Goal: Task Accomplishment & Management: Complete application form

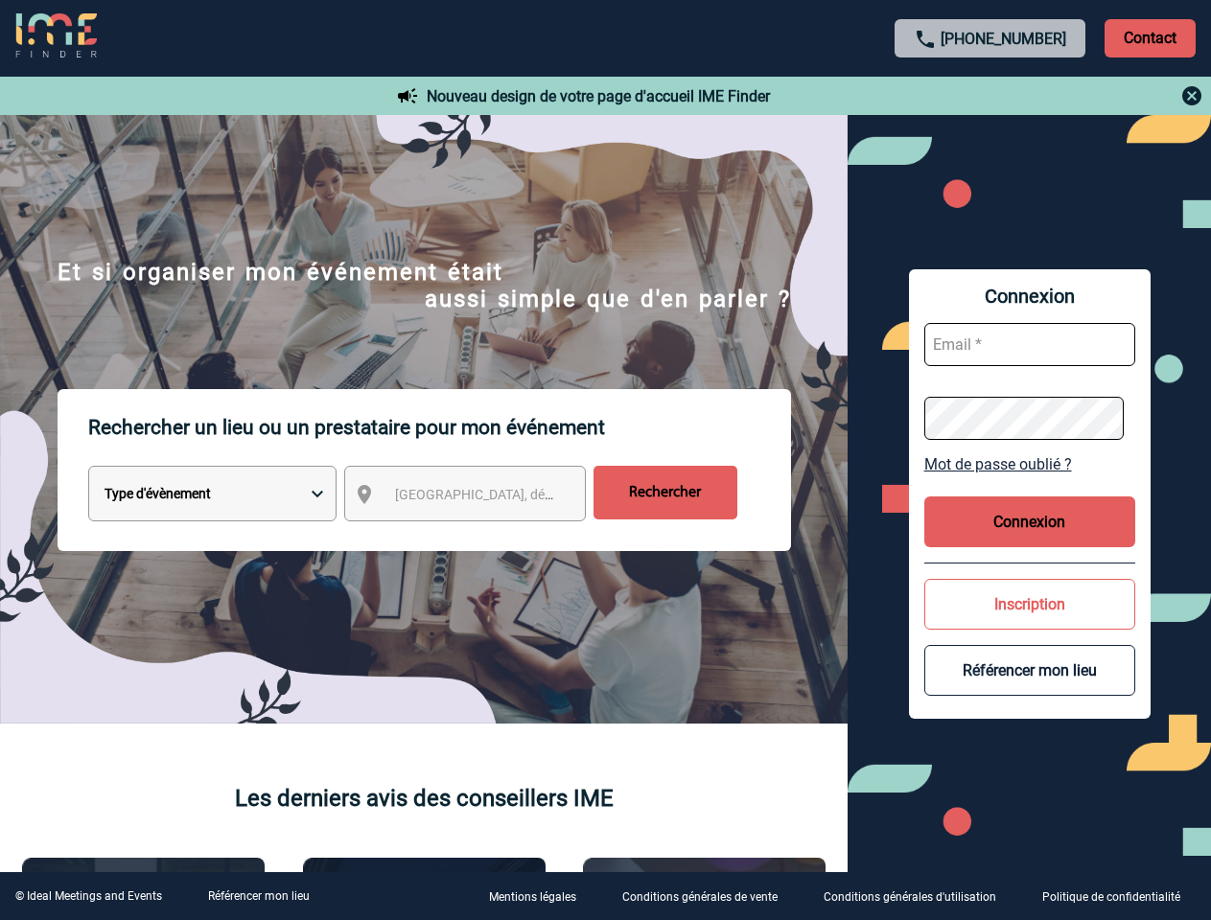
click at [605, 460] on p "Rechercher un lieu ou un prestataire pour mon événement" at bounding box center [439, 427] width 703 height 77
click at [1149, 37] on p "Contact" at bounding box center [1149, 38] width 91 height 38
click at [990, 96] on div at bounding box center [990, 95] width 427 height 23
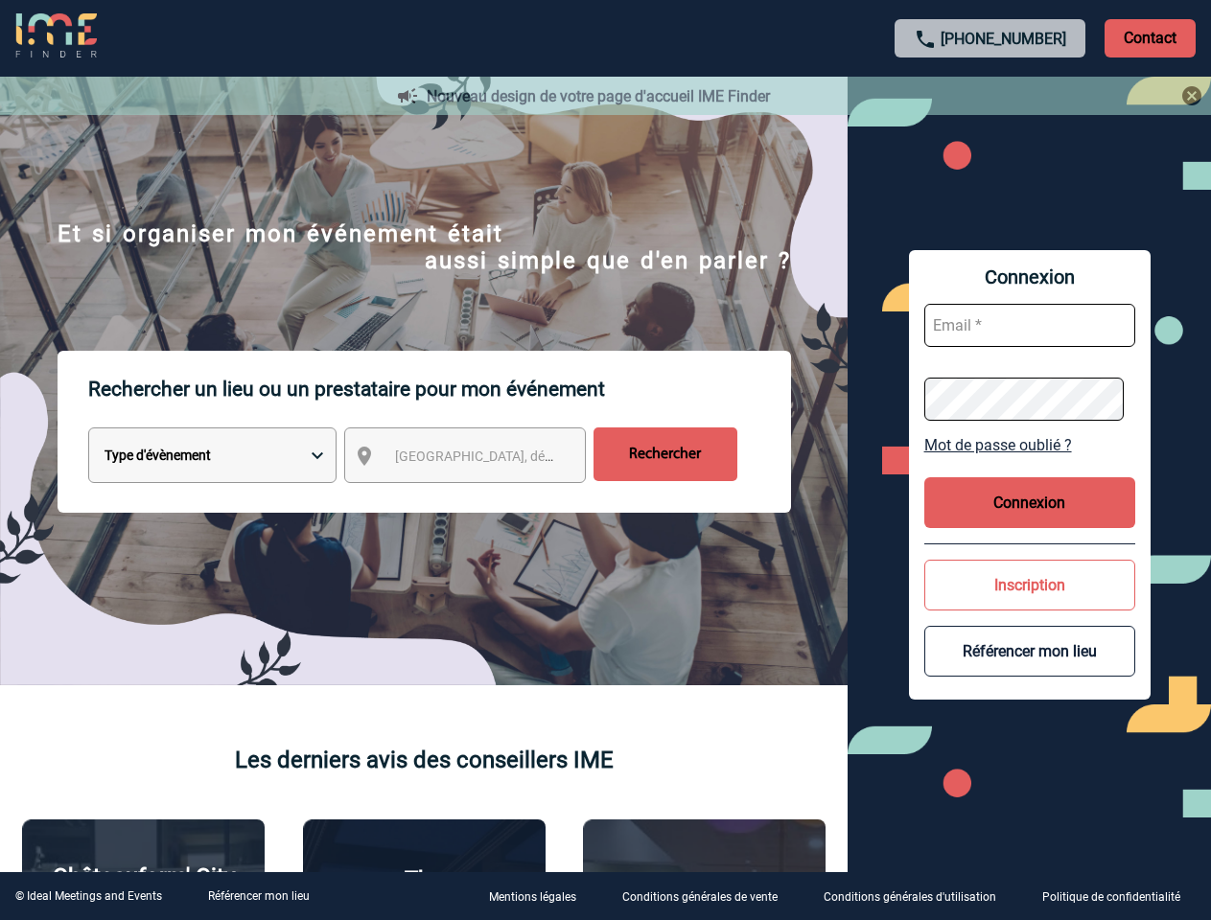
click at [482, 498] on div at bounding box center [605, 460] width 1211 height 920
click at [1030, 464] on div at bounding box center [605, 460] width 1211 height 920
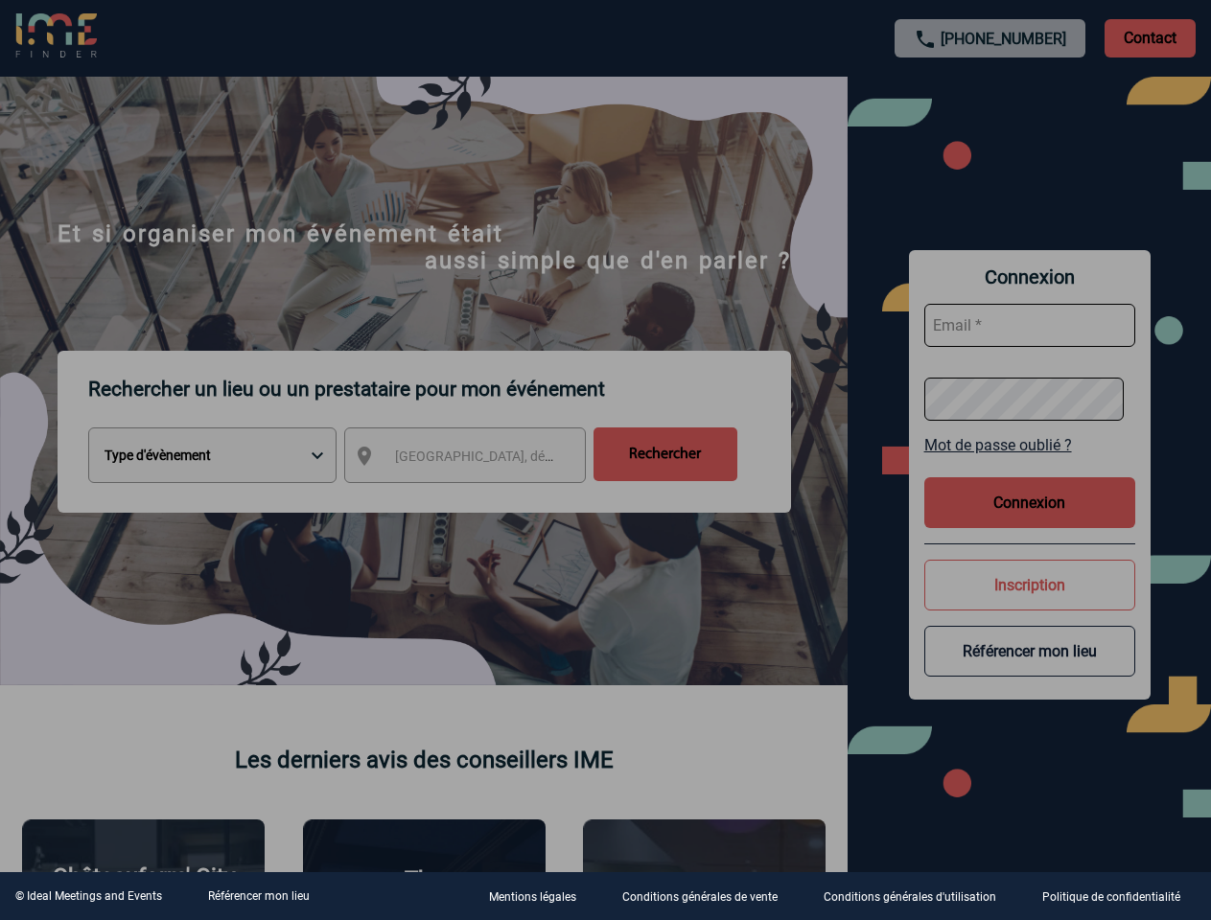
click at [1030, 522] on div at bounding box center [605, 460] width 1211 height 920
click at [1030, 604] on div at bounding box center [605, 460] width 1211 height 920
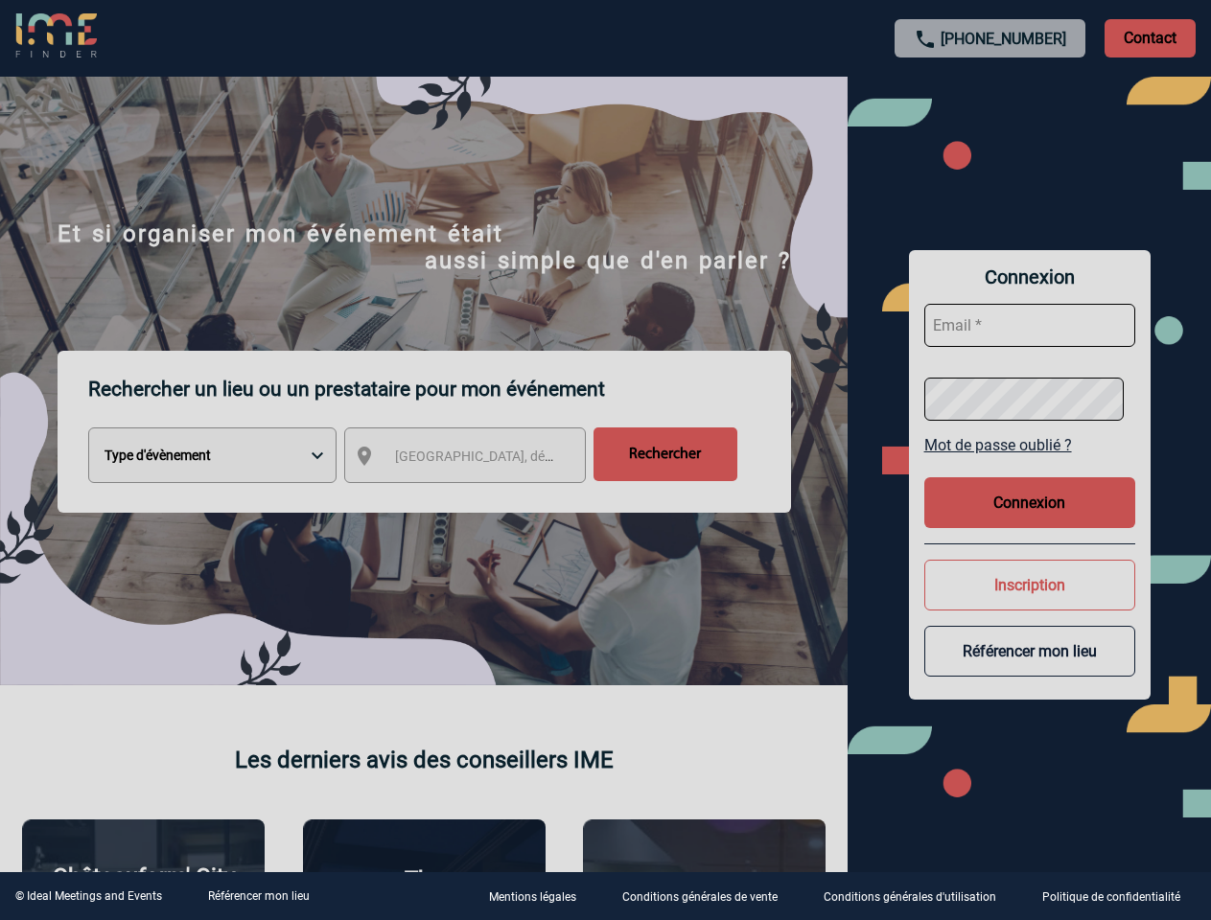
click at [1030, 670] on button "Référencer mon lieu" at bounding box center [1029, 651] width 211 height 51
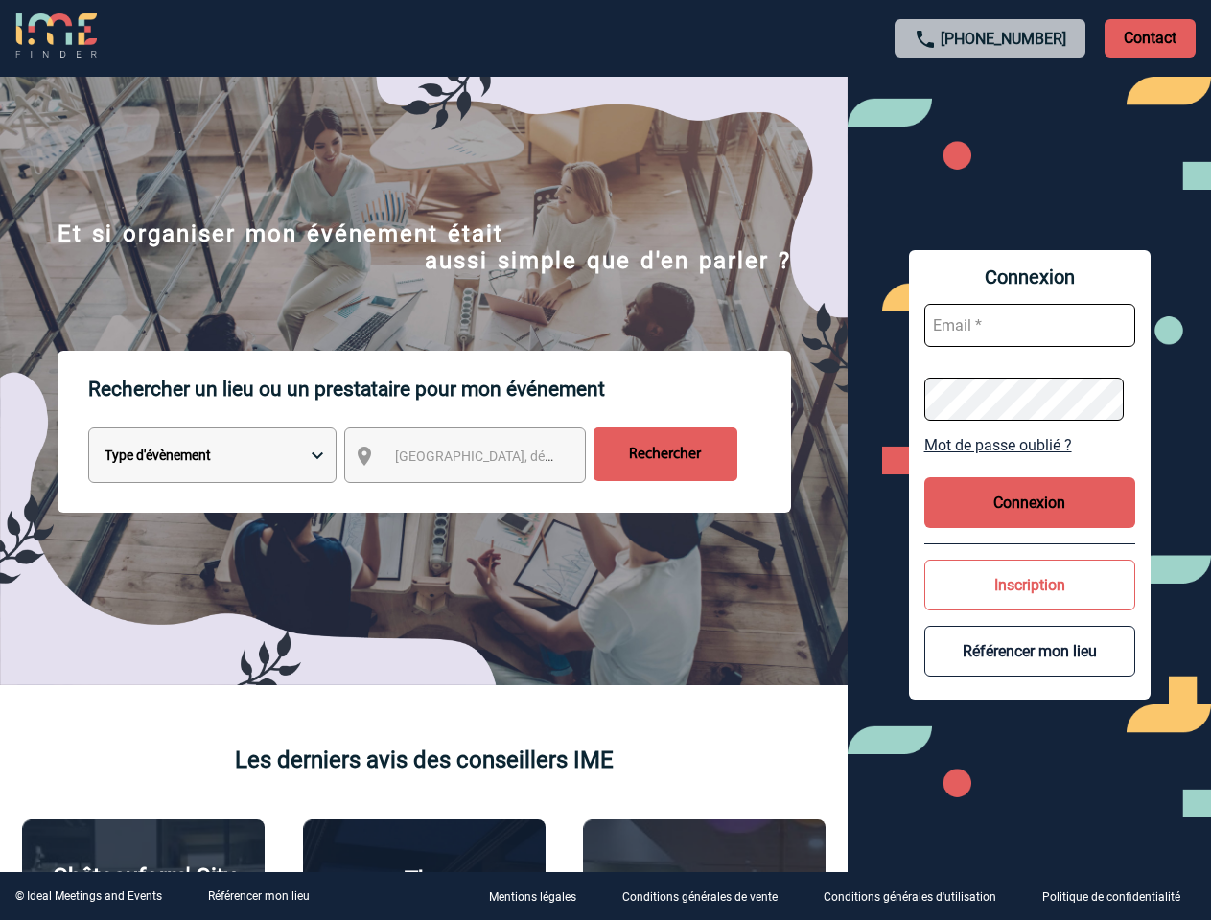
click at [258, 896] on link "Référencer mon lieu" at bounding box center [259, 896] width 102 height 13
